Goal: Information Seeking & Learning: Learn about a topic

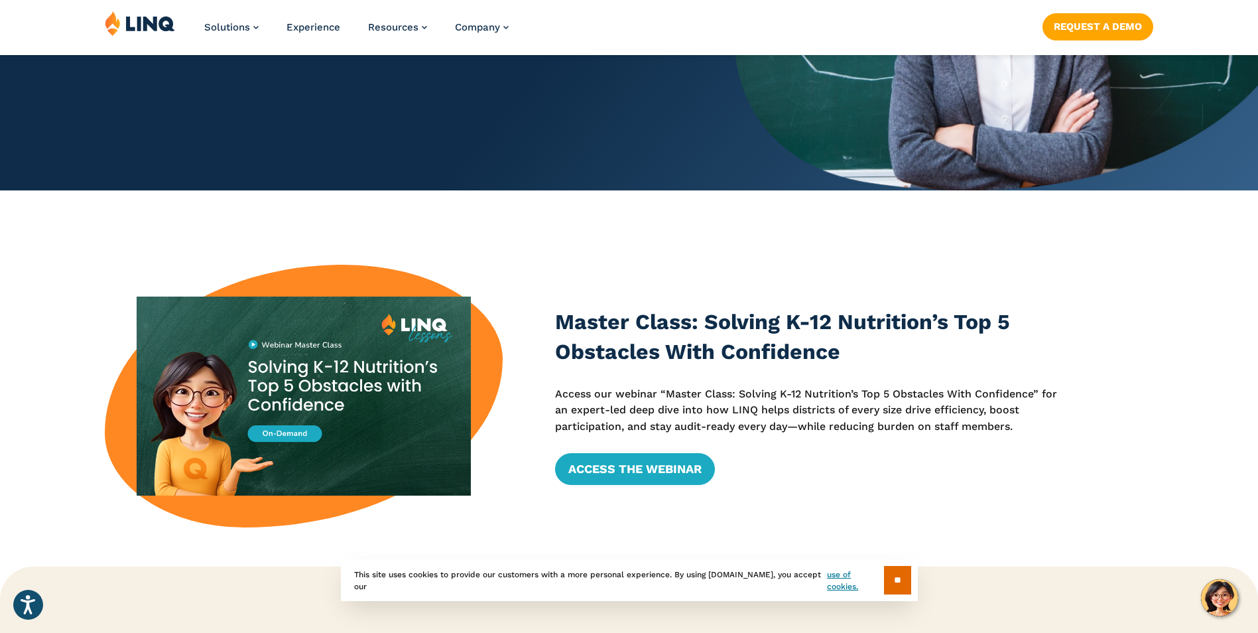
scroll to position [332, 0]
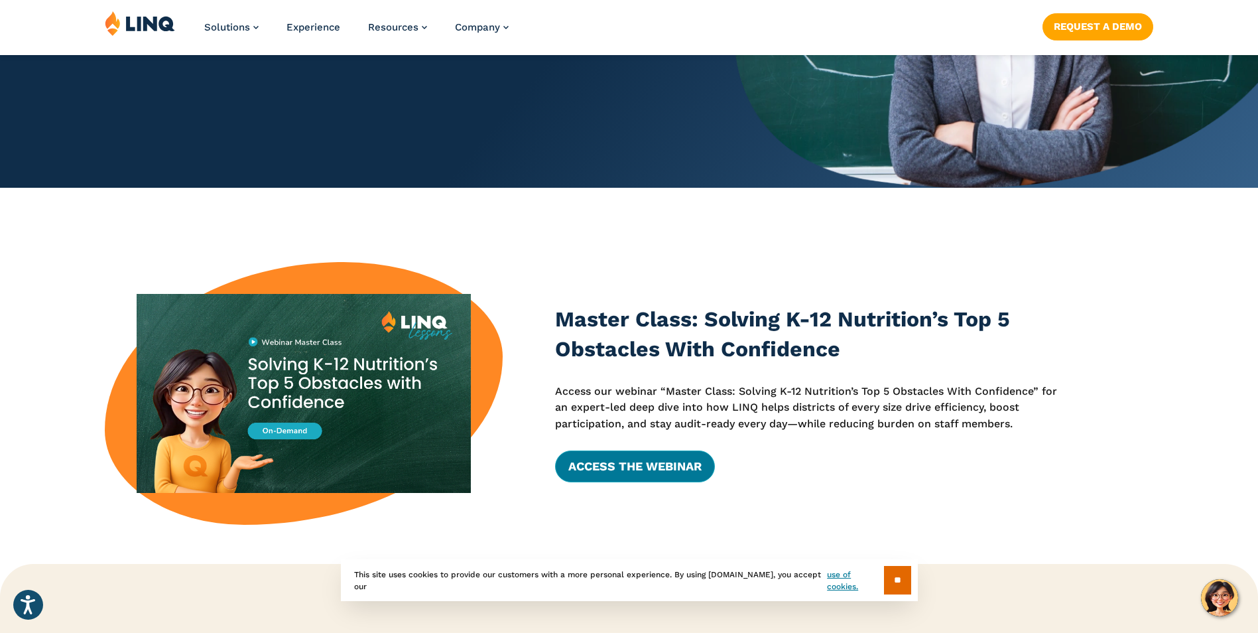
click at [616, 458] on link "Access the Webinar" at bounding box center [635, 466] width 160 height 32
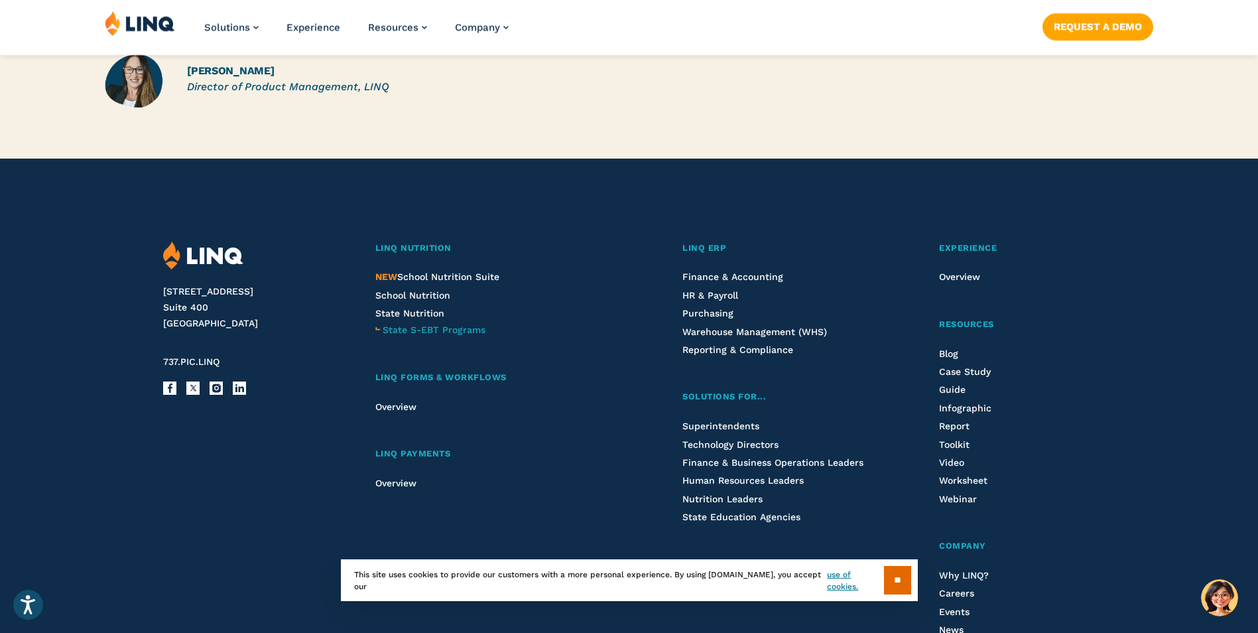
scroll to position [1260, 0]
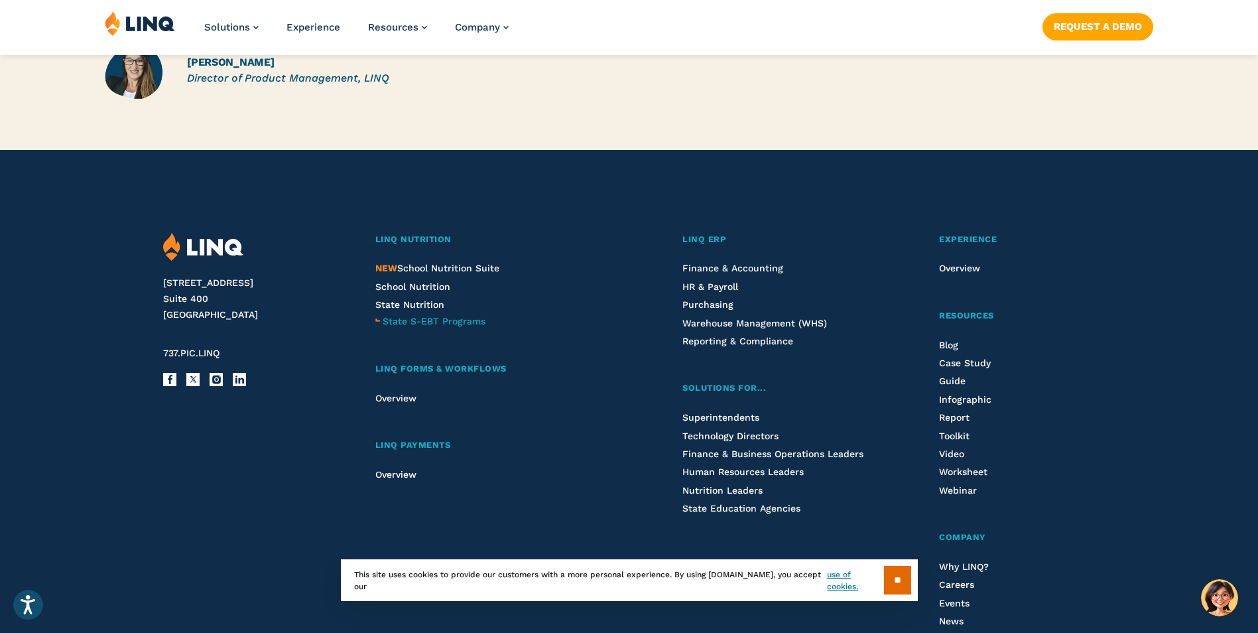
click at [462, 316] on span "State S-EBT Programs" at bounding box center [434, 321] width 103 height 11
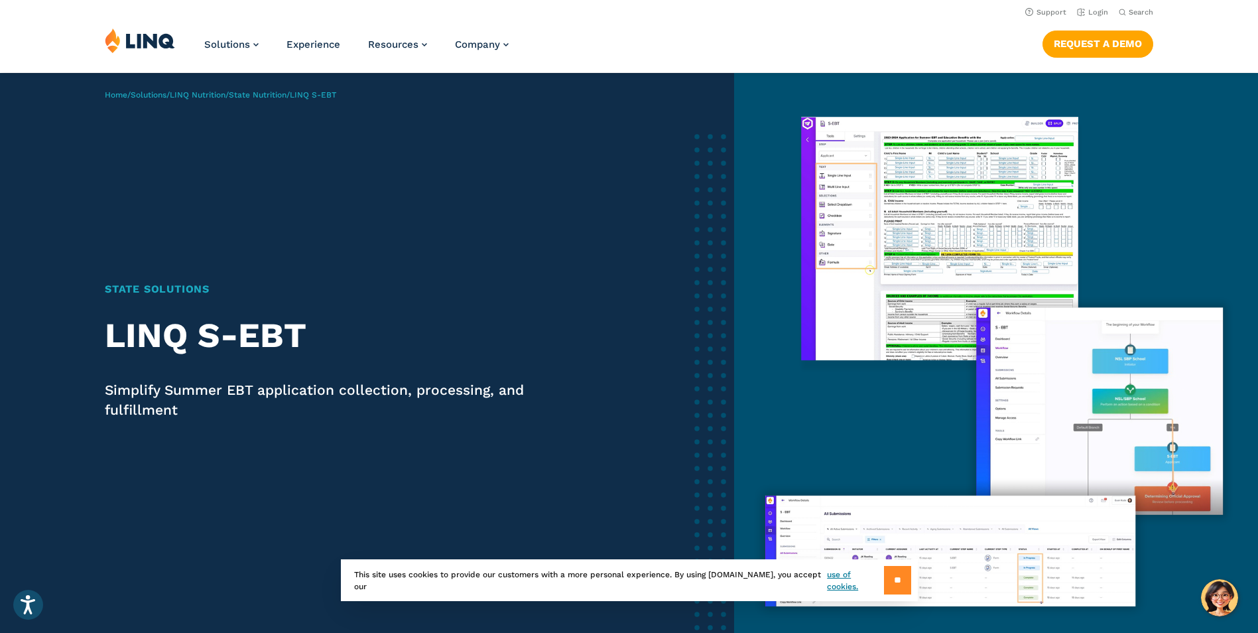
click at [893, 574] on input "**" at bounding box center [897, 580] width 27 height 29
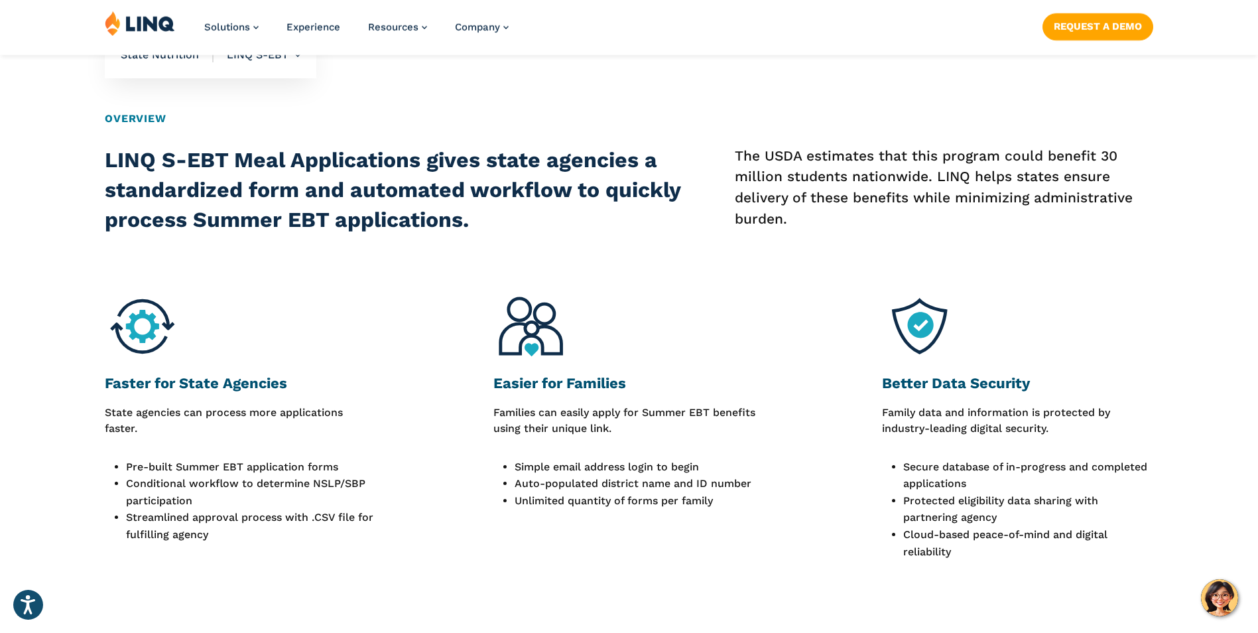
scroll to position [796, 0]
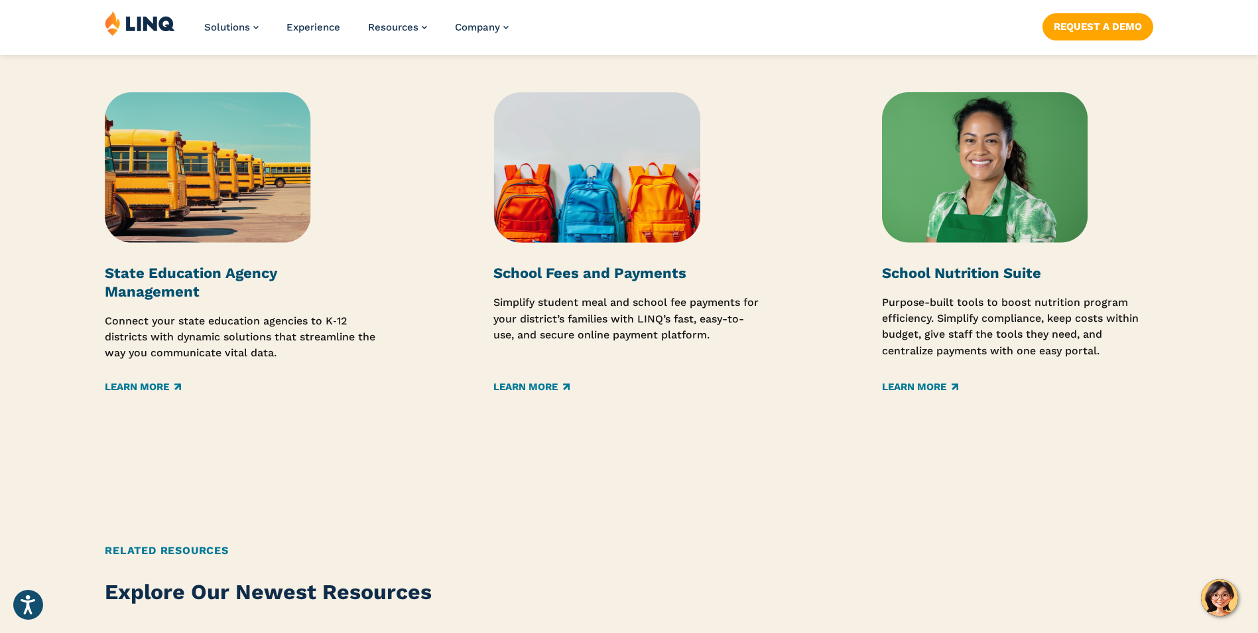
scroll to position [2123, 0]
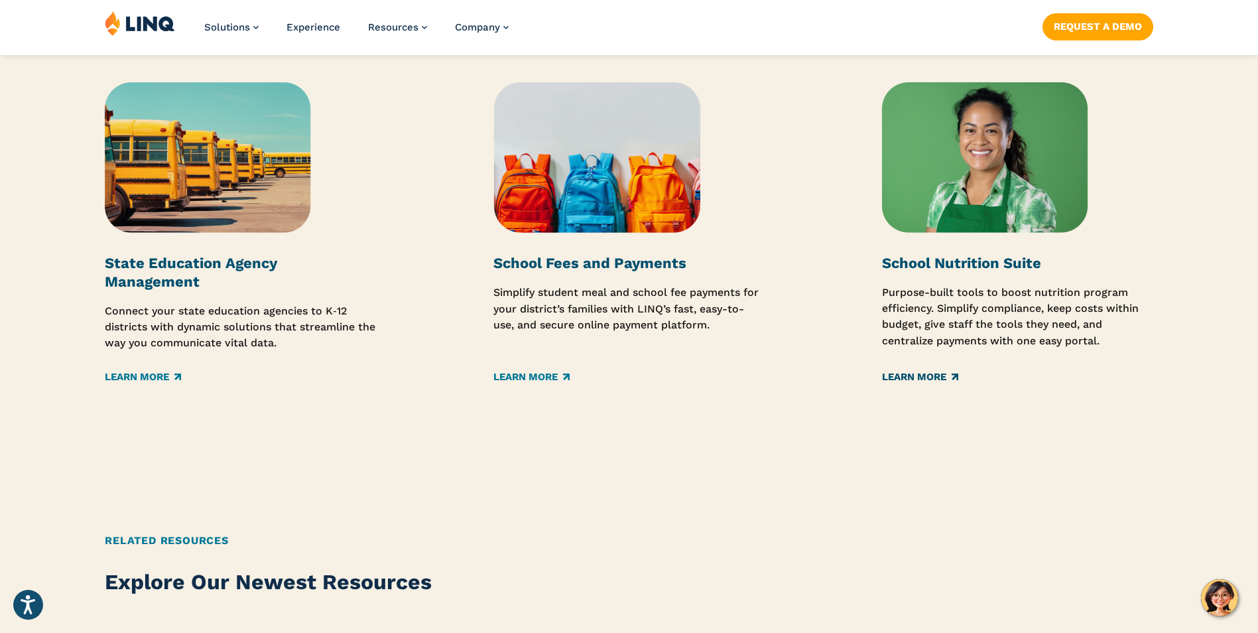
click at [947, 371] on link "Learn More" at bounding box center [920, 376] width 76 height 15
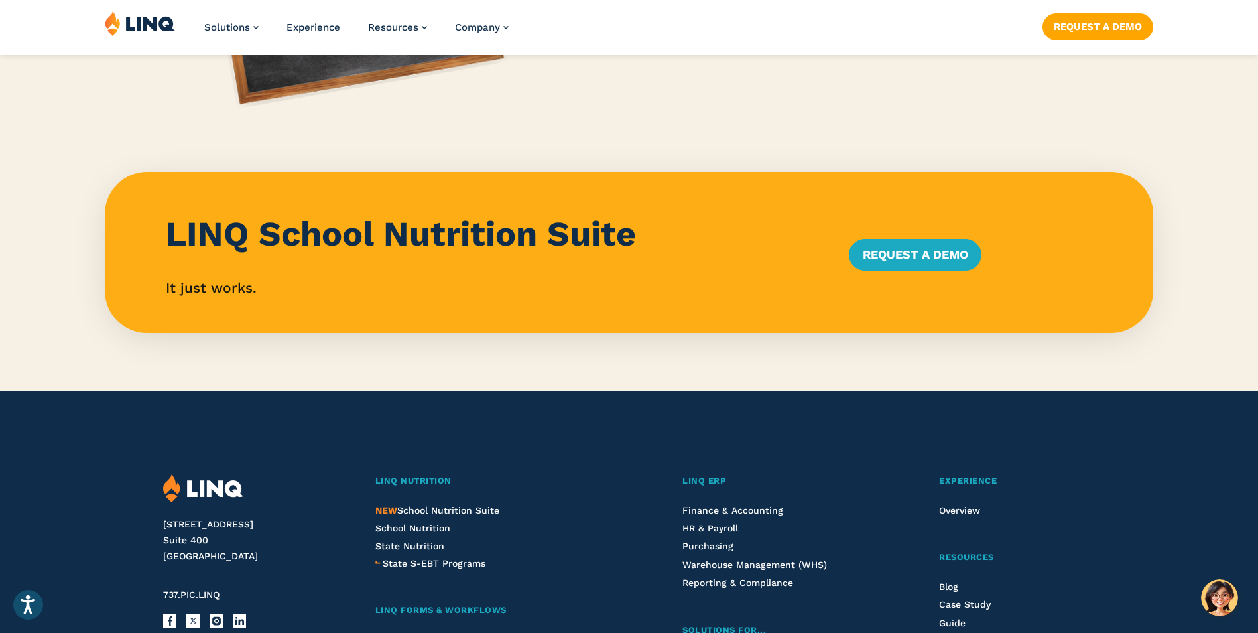
scroll to position [1194, 0]
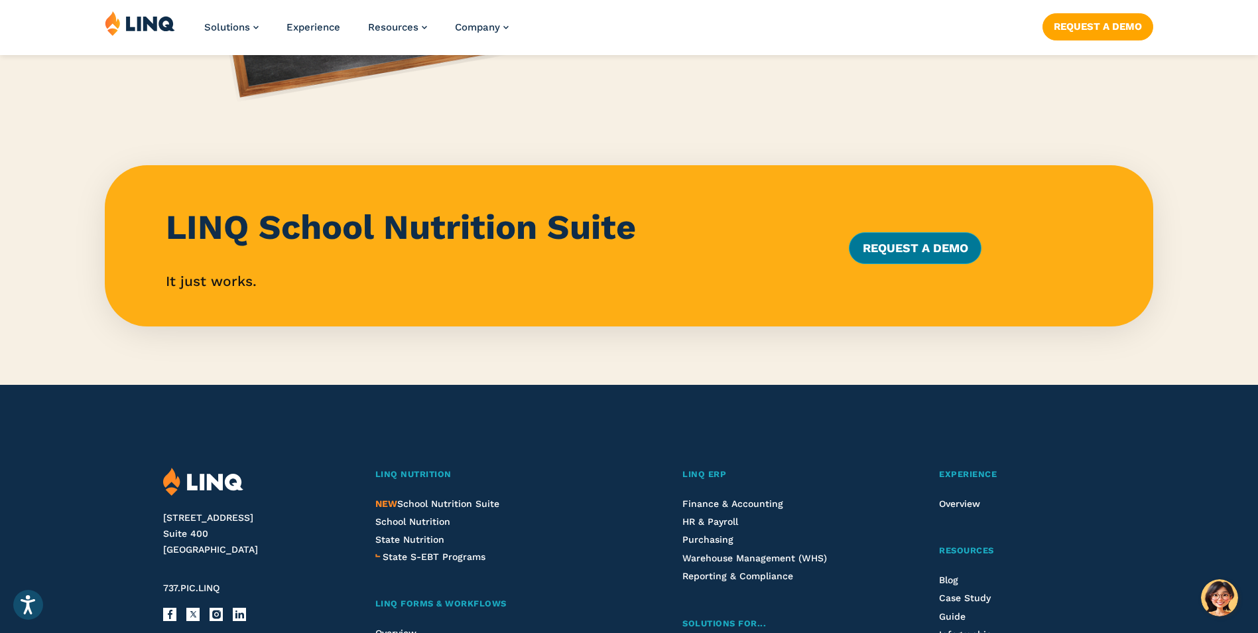
click at [913, 257] on link "Request a Demo" at bounding box center [915, 248] width 132 height 32
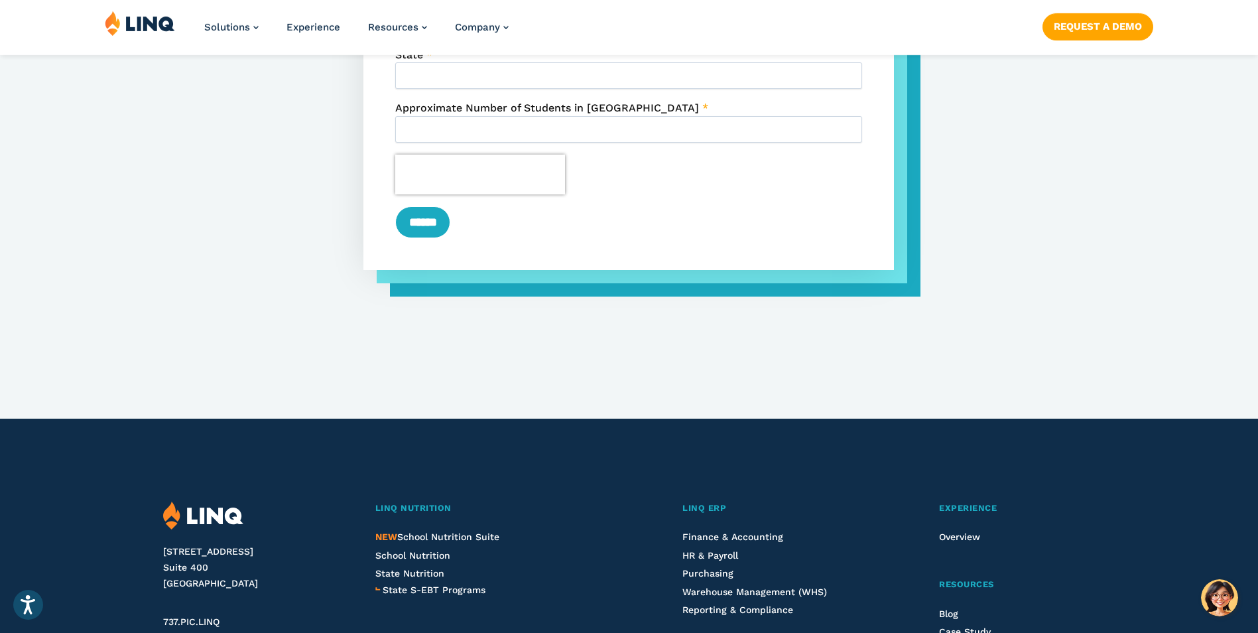
scroll to position [1061, 0]
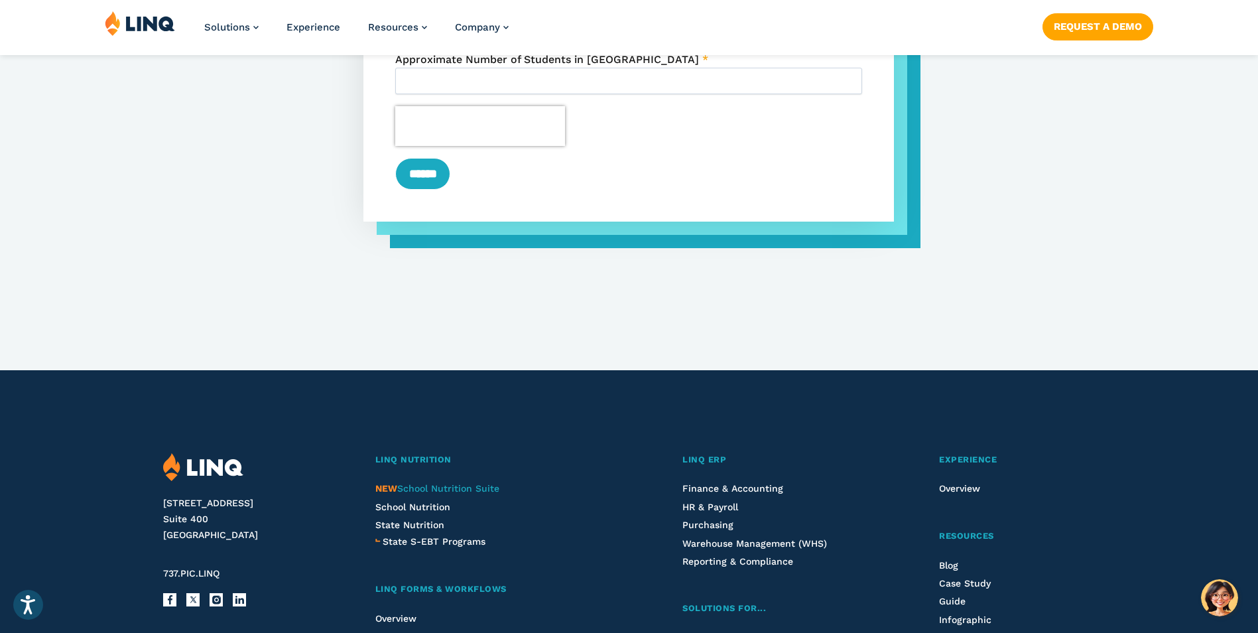
click at [431, 489] on span "NEW School Nutrition Suite" at bounding box center [437, 488] width 124 height 11
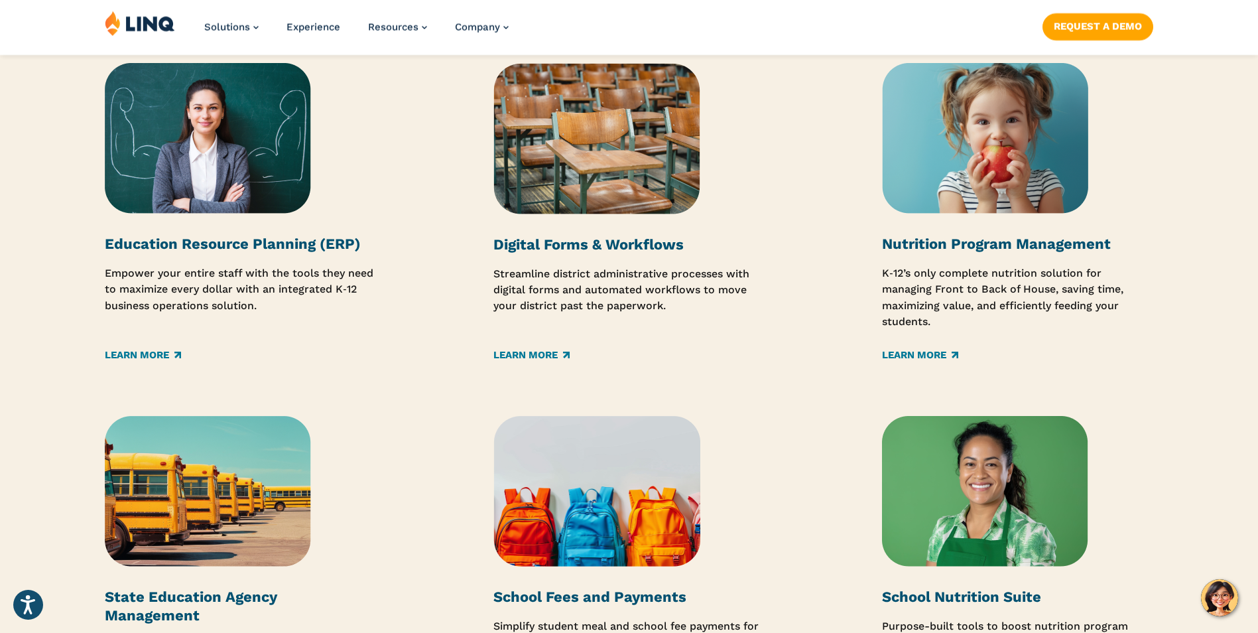
scroll to position [1791, 0]
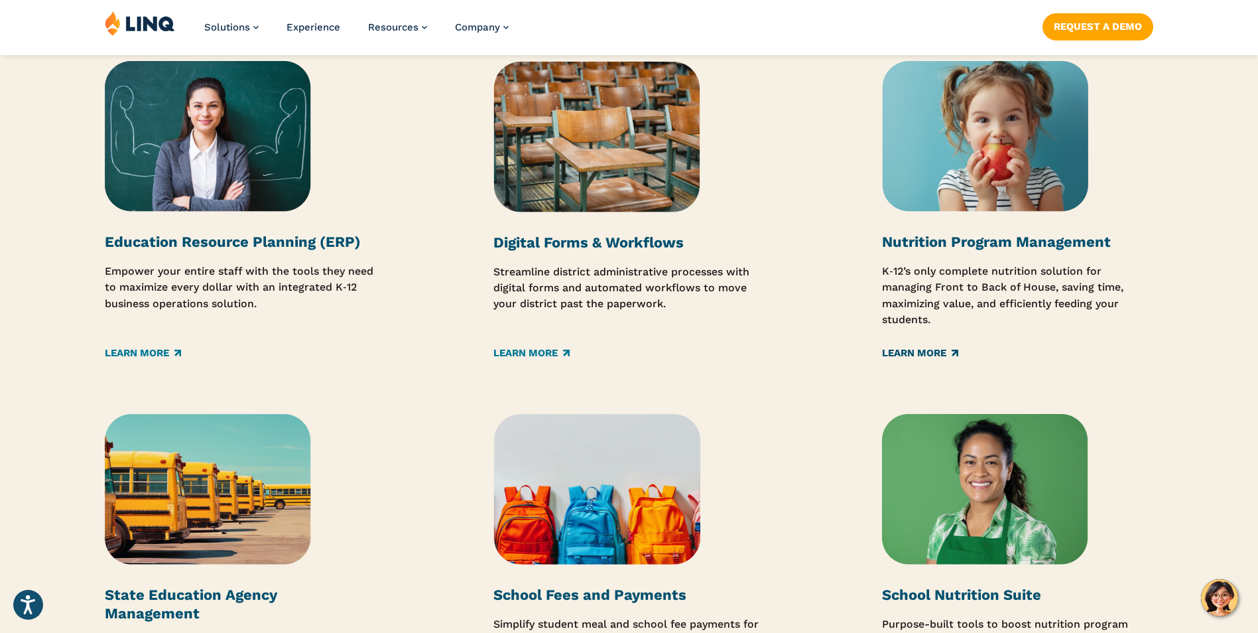
click at [933, 352] on link "Learn More" at bounding box center [920, 353] width 76 height 15
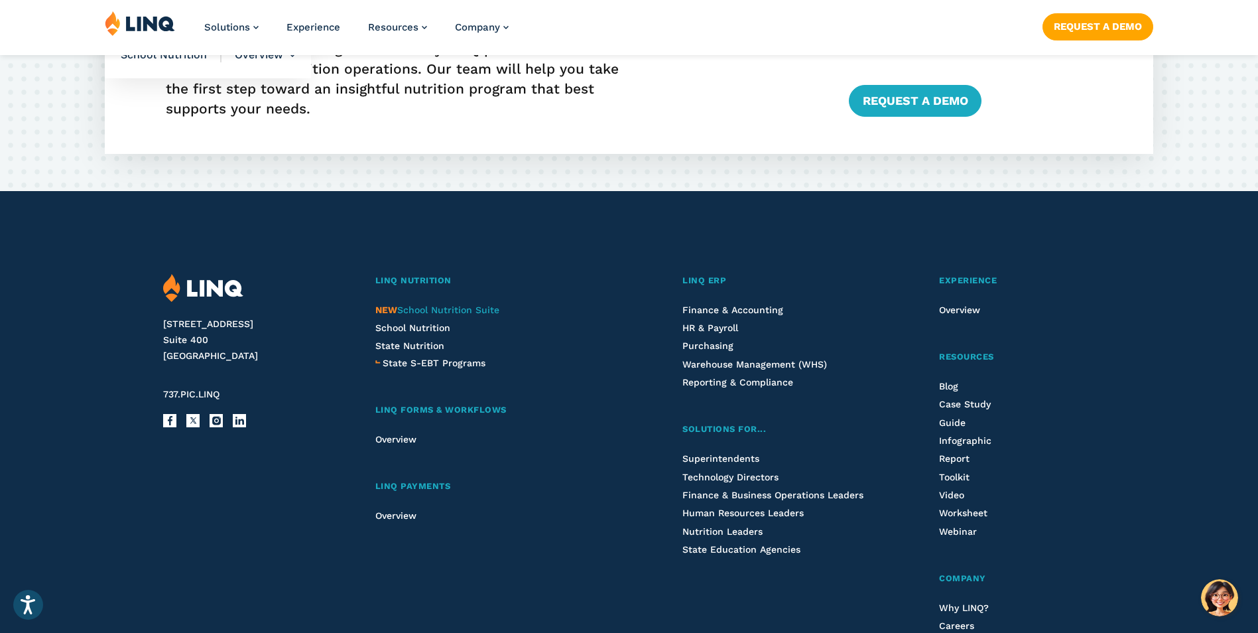
scroll to position [3383, 0]
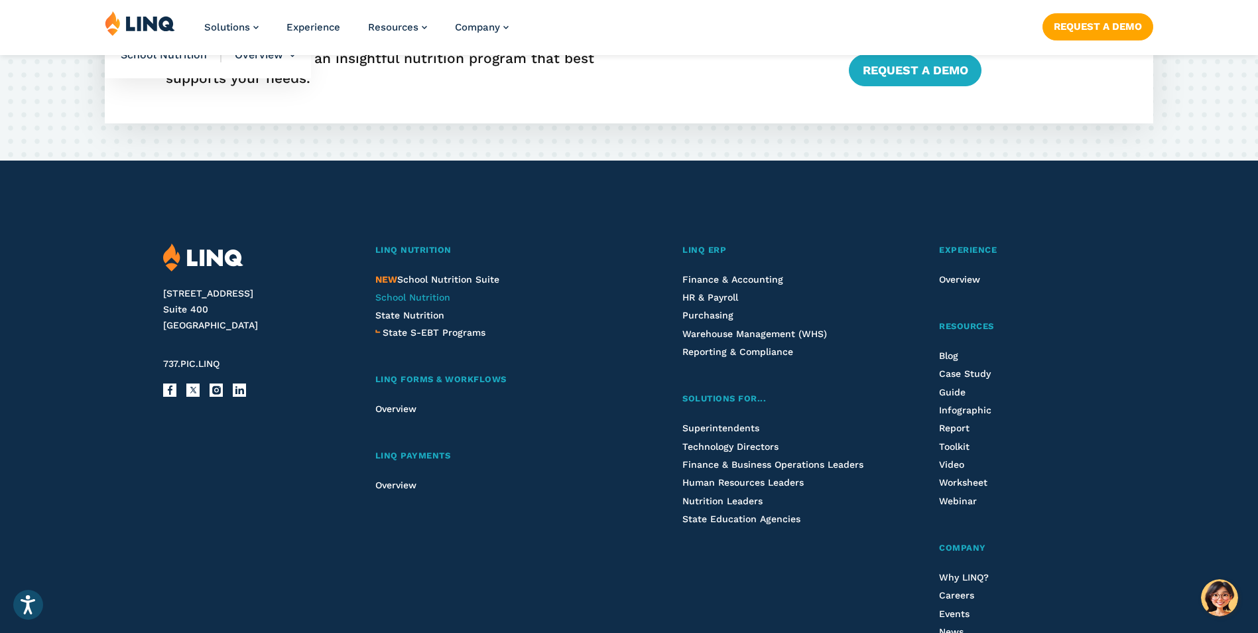
click at [416, 293] on span "School Nutrition" at bounding box center [412, 297] width 75 height 11
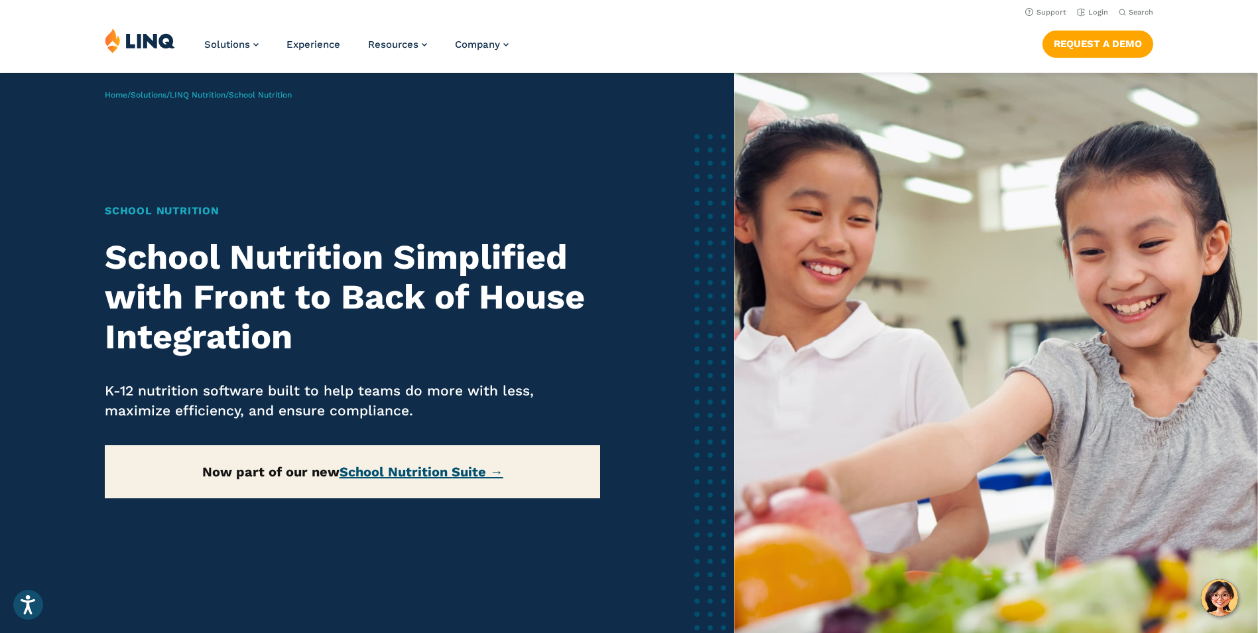
click at [401, 469] on link "School Nutrition Suite →" at bounding box center [422, 472] width 164 height 16
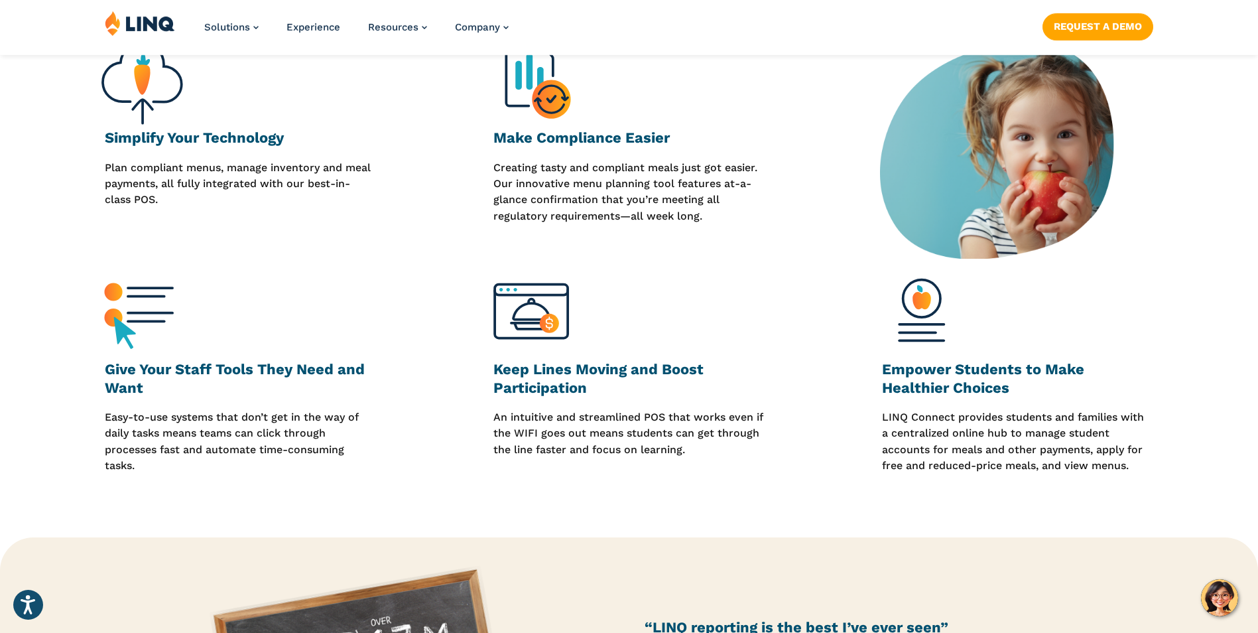
scroll to position [531, 0]
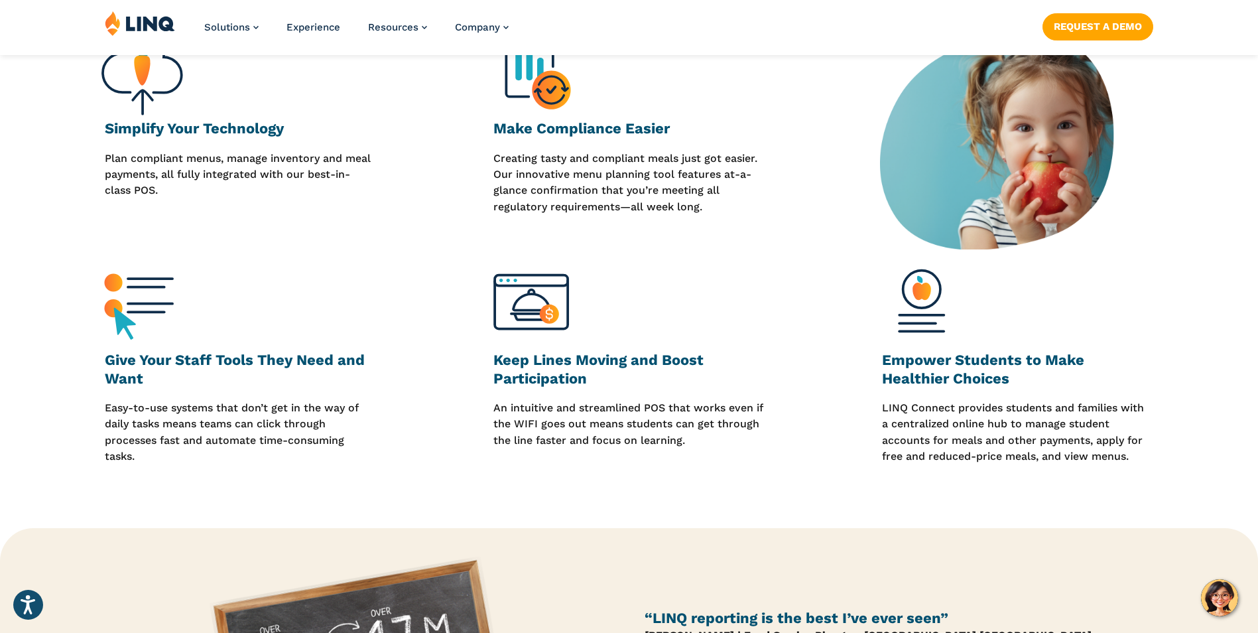
click at [927, 286] on img at bounding box center [919, 302] width 75 height 75
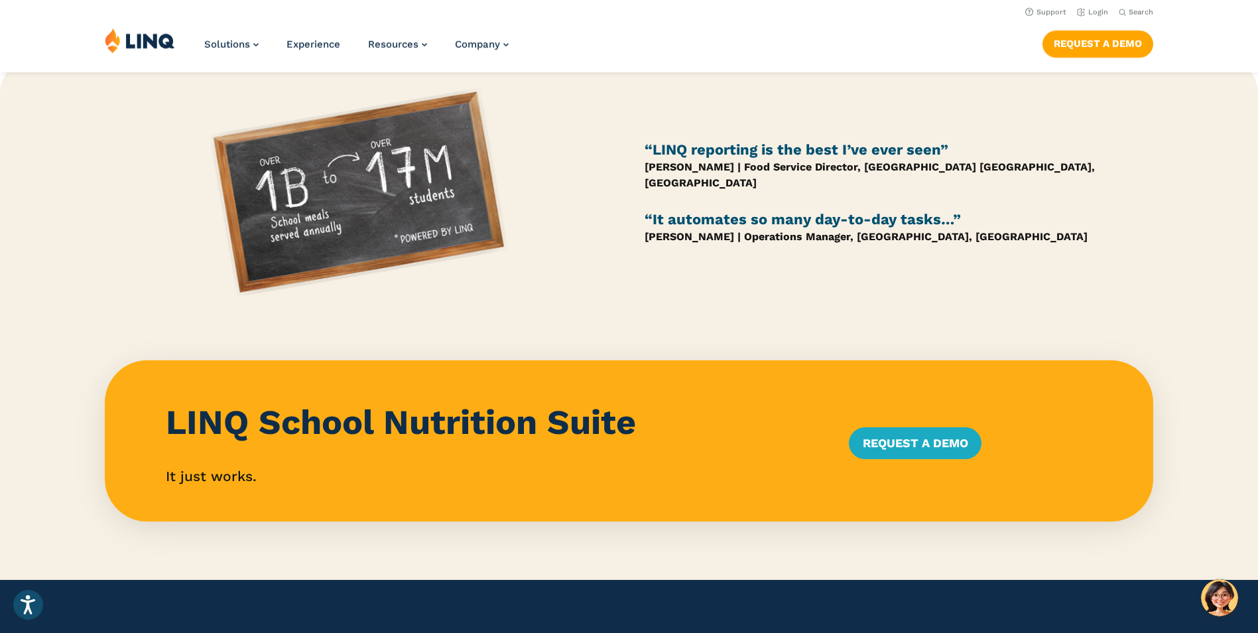
scroll to position [995, 0]
